Goal: Transaction & Acquisition: Obtain resource

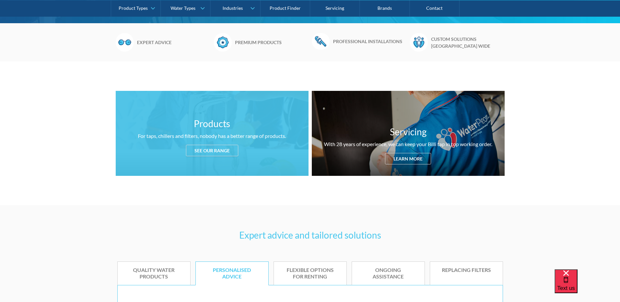
drag, startPoint x: 222, startPoint y: 148, endPoint x: 220, endPoint y: 153, distance: 4.9
click at [222, 149] on div "See our range" at bounding box center [212, 150] width 52 height 11
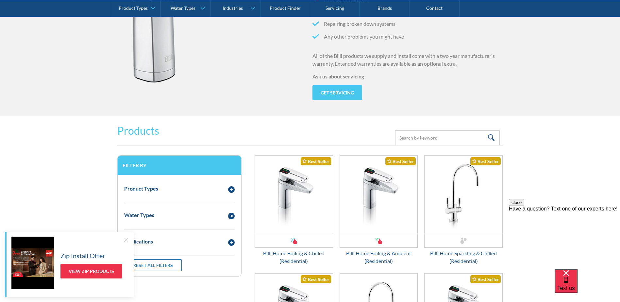
scroll to position [830, 0]
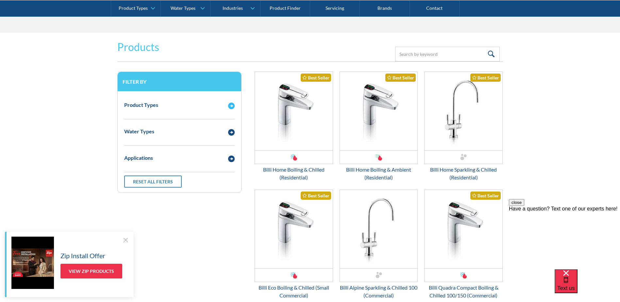
click at [217, 110] on div "Product Types" at bounding box center [179, 105] width 117 height 18
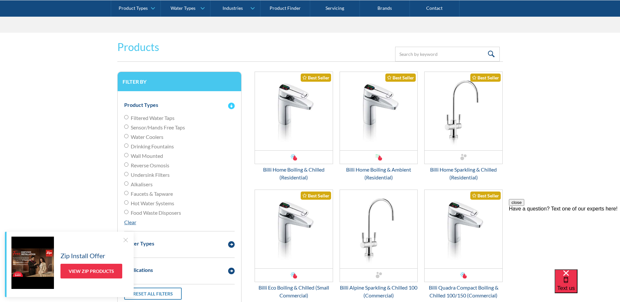
click at [210, 100] on div "Product Types" at bounding box center [179, 105] width 117 height 18
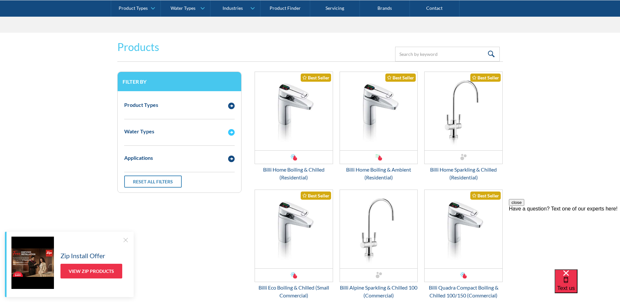
click at [195, 130] on div "Water Types" at bounding box center [173, 131] width 104 height 8
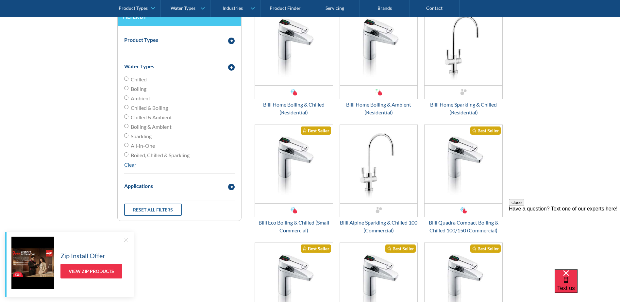
scroll to position [896, 0]
click at [183, 183] on div "Applications" at bounding box center [173, 186] width 104 height 8
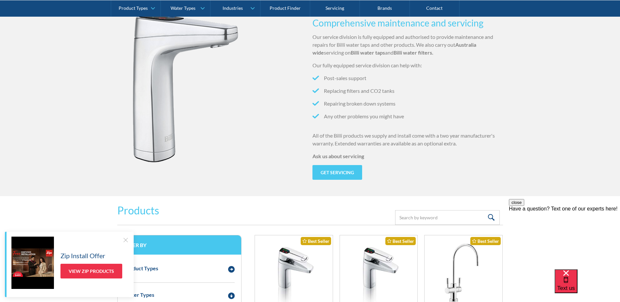
scroll to position [699, 0]
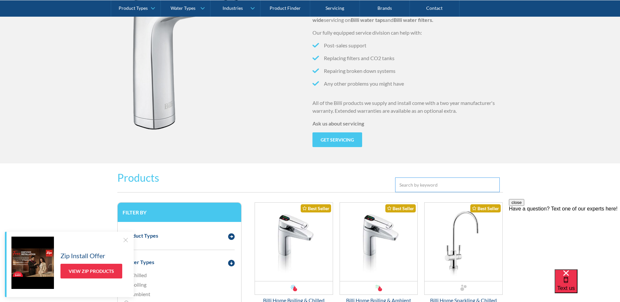
click at [428, 184] on input "Email Form 3" at bounding box center [447, 184] width 105 height 15
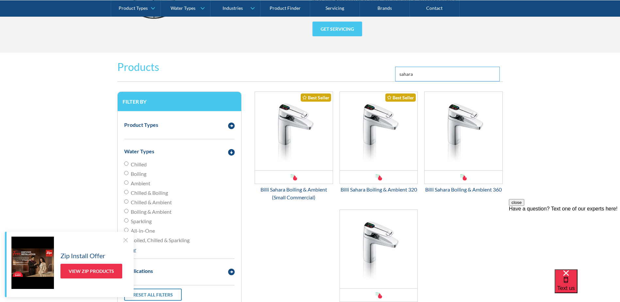
scroll to position [830, 0]
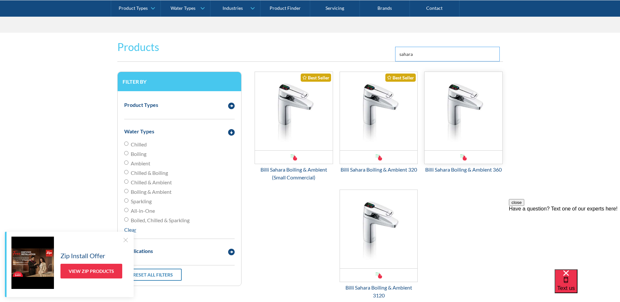
type input "sahara"
click at [468, 152] on div "Email Form 3" at bounding box center [464, 156] width 78 height 13
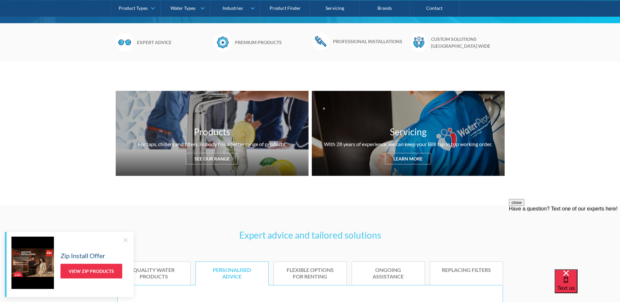
scroll to position [830, 0]
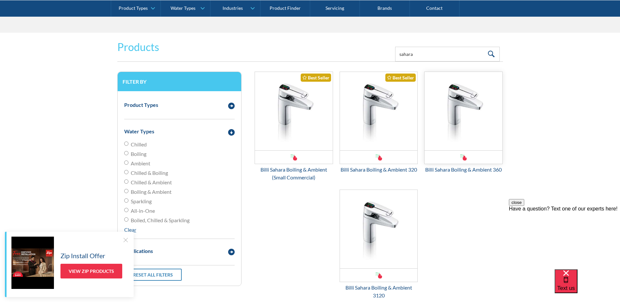
click at [461, 163] on div "Email Form 3" at bounding box center [464, 156] width 78 height 13
click at [277, 127] on img "Email Form 3" at bounding box center [294, 111] width 78 height 78
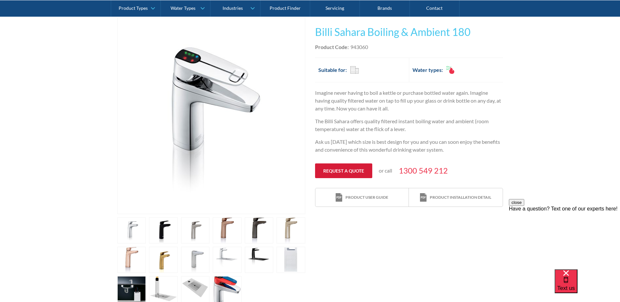
click at [332, 169] on link "Request a quote" at bounding box center [343, 170] width 57 height 15
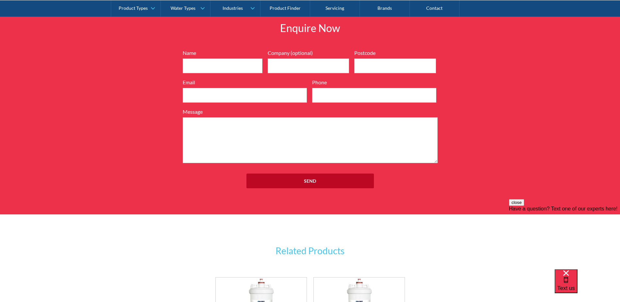
scroll to position [841, 0]
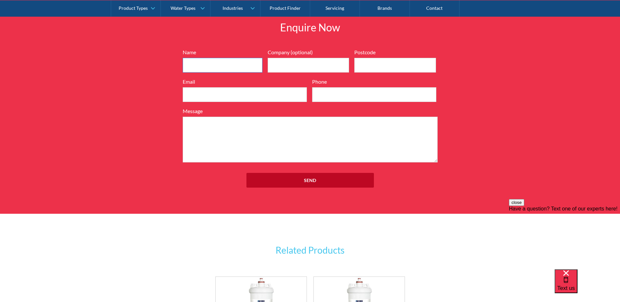
click at [206, 61] on input "Name" at bounding box center [223, 65] width 80 height 15
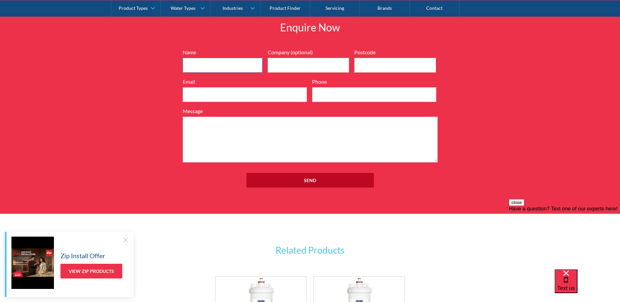
type input "Lexy"
type input "3156"
type input "lexy@circon.com.au"
type input "03 8756 0479"
click at [279, 61] on input "Company (optional)" at bounding box center [309, 65] width 82 height 15
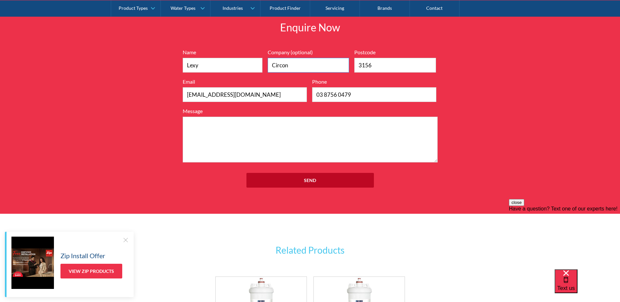
type input "Circon Constructions"
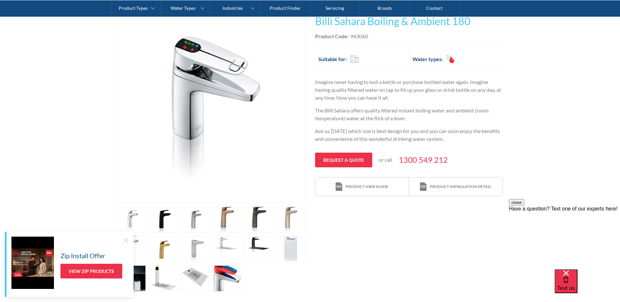
scroll to position [57, 0]
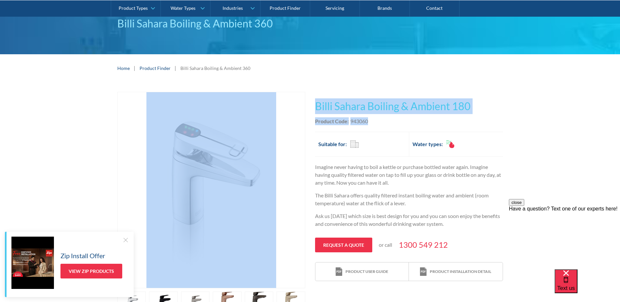
drag, startPoint x: 372, startPoint y: 124, endPoint x: 303, endPoint y: 97, distance: 73.4
click at [303, 97] on div "Play video Fits Most Brands Best Seller No items found. This tap design is incl…" at bounding box center [310, 234] width 386 height 285
copy div "Fits Most Brands Best Seller No items found. This tap design is included in our…"
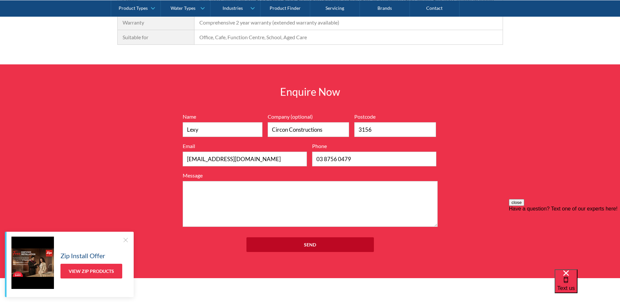
scroll to position [906, 0]
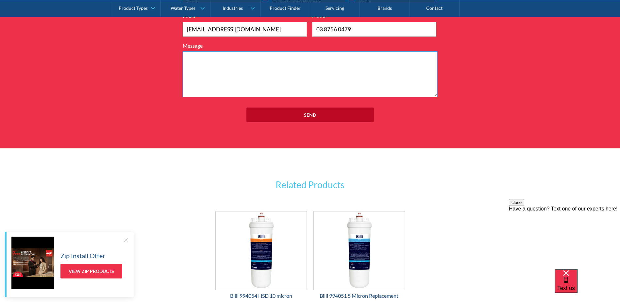
click at [281, 83] on textarea "Message" at bounding box center [310, 74] width 255 height 46
type textarea "Q"
click at [311, 59] on textarea "A supply&install quote, or a supply only rate" at bounding box center [310, 74] width 255 height 46
paste textarea "Billi Sahara Boiling & Ambient 180 Product Code:943060"
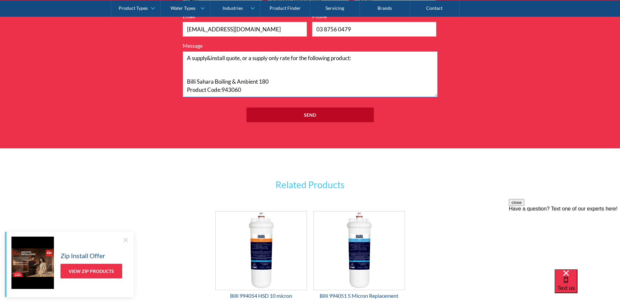
click at [231, 71] on textarea "A supply&install quote, or a supply only rate for the following product: Billi …" at bounding box center [310, 74] width 255 height 46
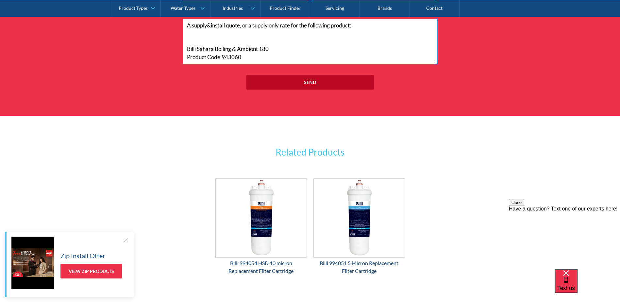
click at [283, 58] on textarea "A supply&install quote, or a supply only rate for the following product: Billi …" at bounding box center [310, 42] width 255 height 46
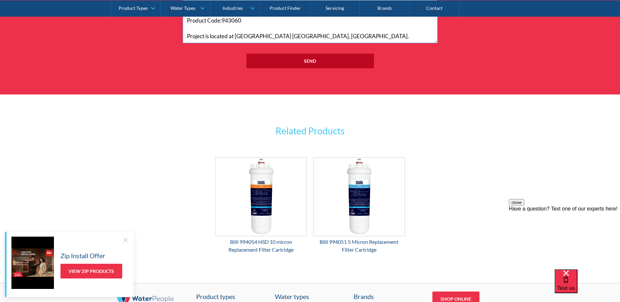
scroll to position [972, 0]
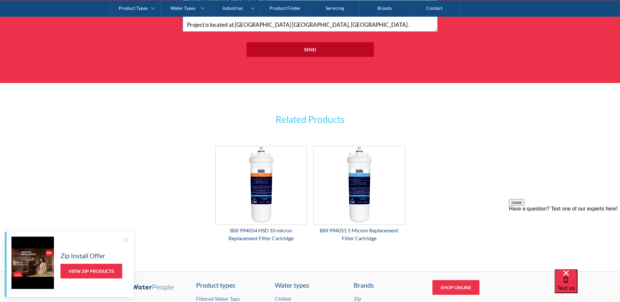
type textarea "A supply&install quote, or a supply only rate for the following product: Billi …"
click at [284, 50] on input "Send" at bounding box center [309, 49] width 127 height 15
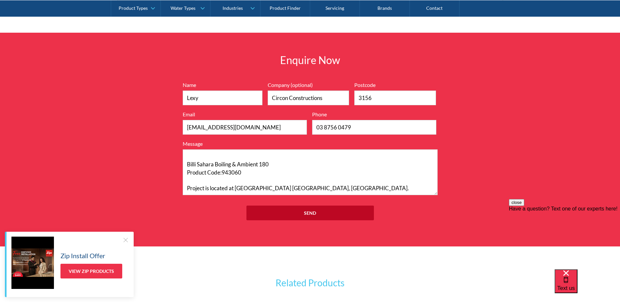
scroll to position [131, 0]
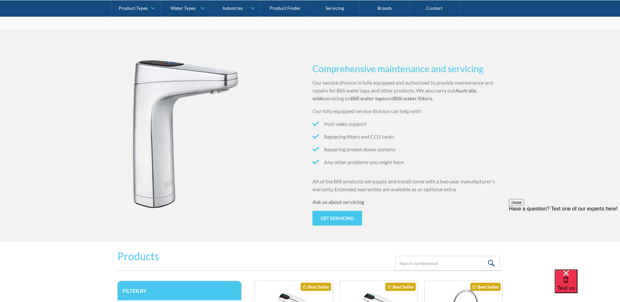
scroll to position [784, 0]
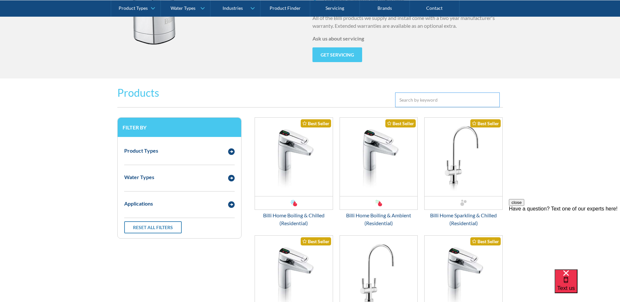
click at [468, 98] on input "Email Form 3" at bounding box center [447, 99] width 105 height 15
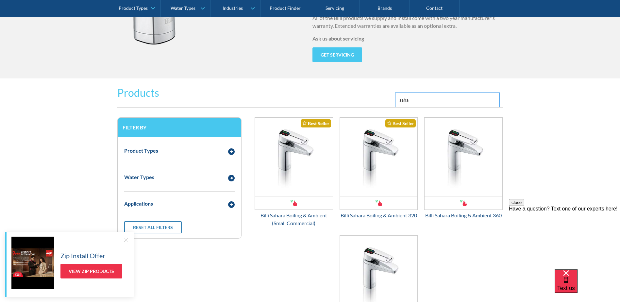
type input "saha"
drag, startPoint x: 512, startPoint y: 218, endPoint x: 426, endPoint y: 219, distance: 85.3
click at [509, 219] on html "close Have a question? Text one of our experts here!" at bounding box center [564, 238] width 111 height 78
copy button "close"
